Goal: Book appointment/travel/reservation

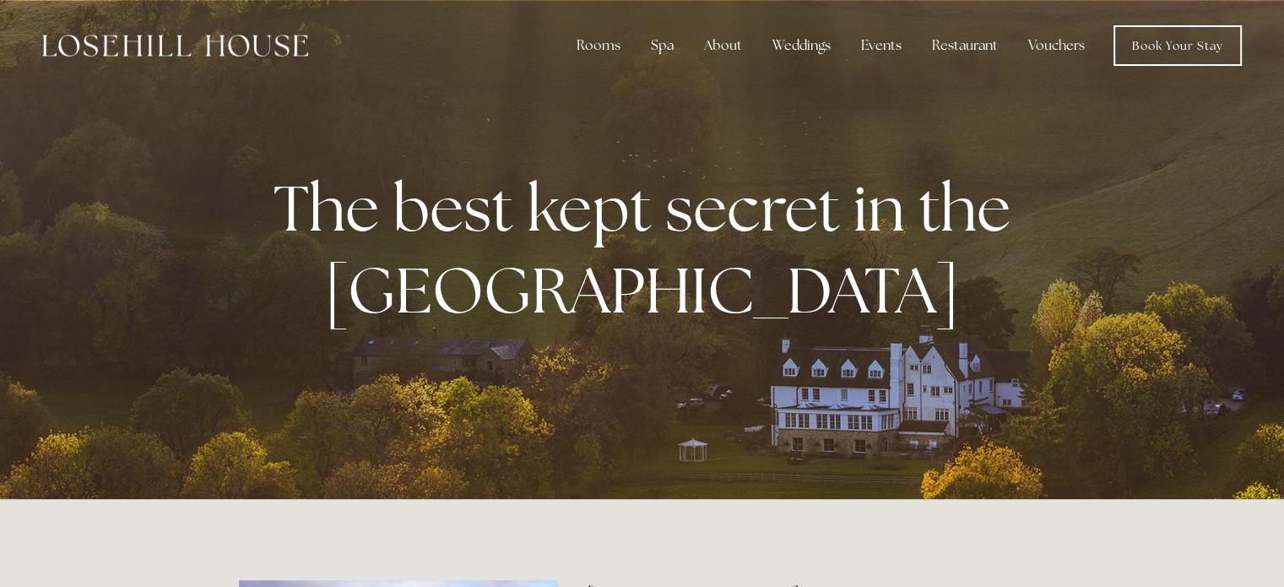
drag, startPoint x: 1296, startPoint y: 43, endPoint x: 1296, endPoint y: -38, distance: 81.0
click at [604, 26] on nav "Rooms Rooms Your Stay Book a stay Offers Spa Spa" at bounding box center [775, 45] width 934 height 41
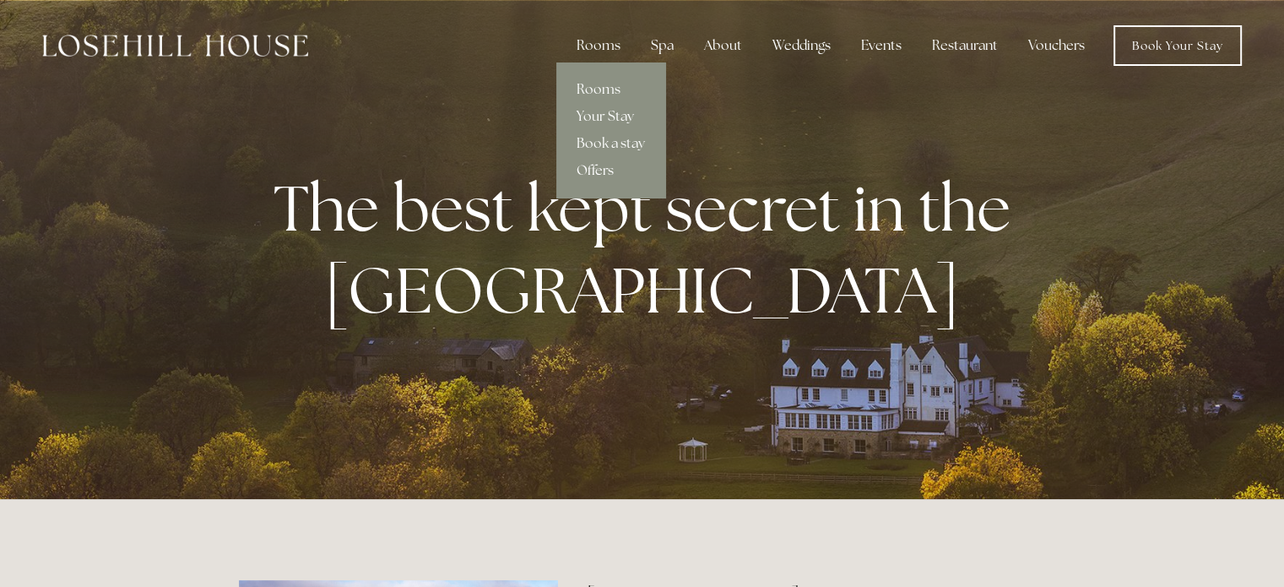
click at [587, 166] on link "Offers" at bounding box center [610, 170] width 109 height 27
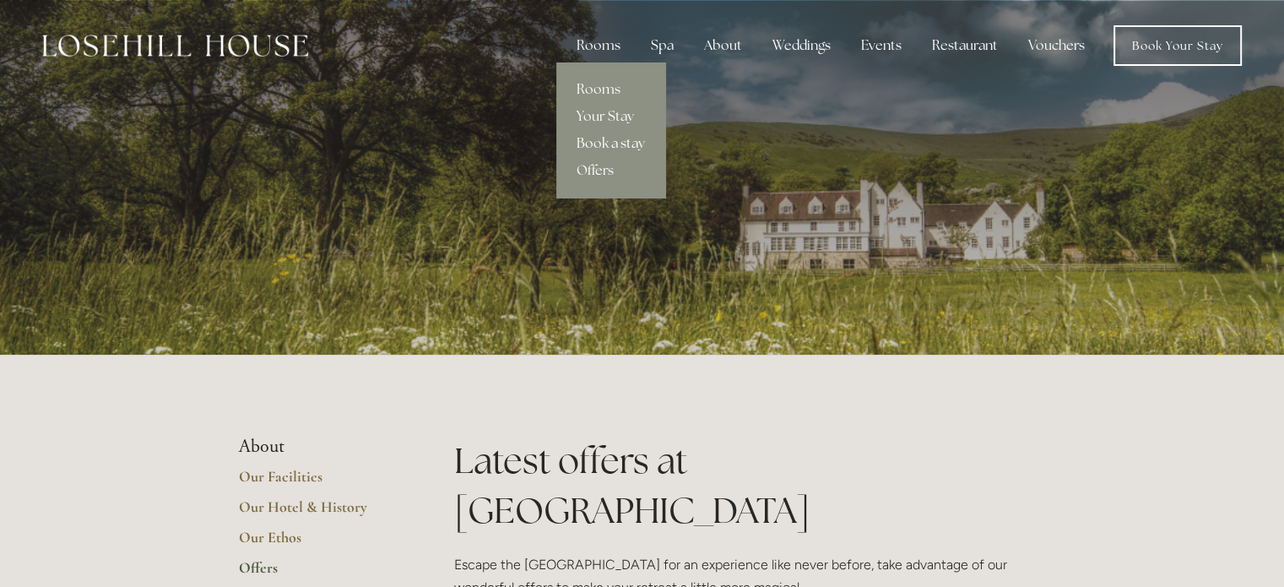
click at [601, 144] on link "Book a stay" at bounding box center [610, 143] width 109 height 27
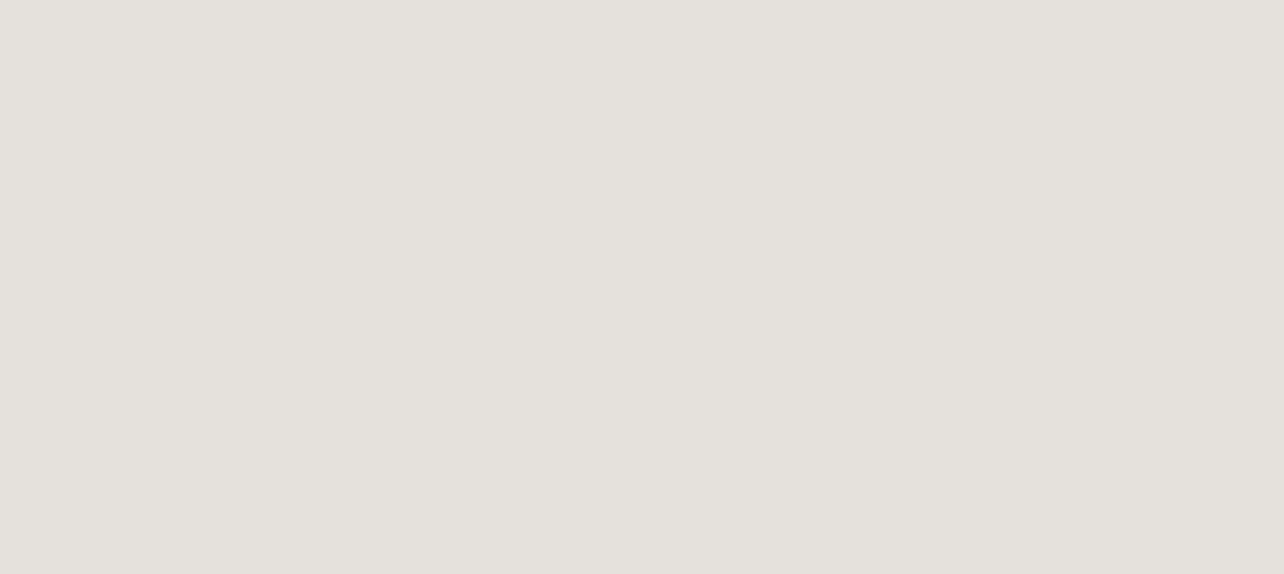
drag, startPoint x: 1296, startPoint y: 74, endPoint x: 1294, endPoint y: 198, distance: 124.1
